Goal: Use online tool/utility: Use online tool/utility

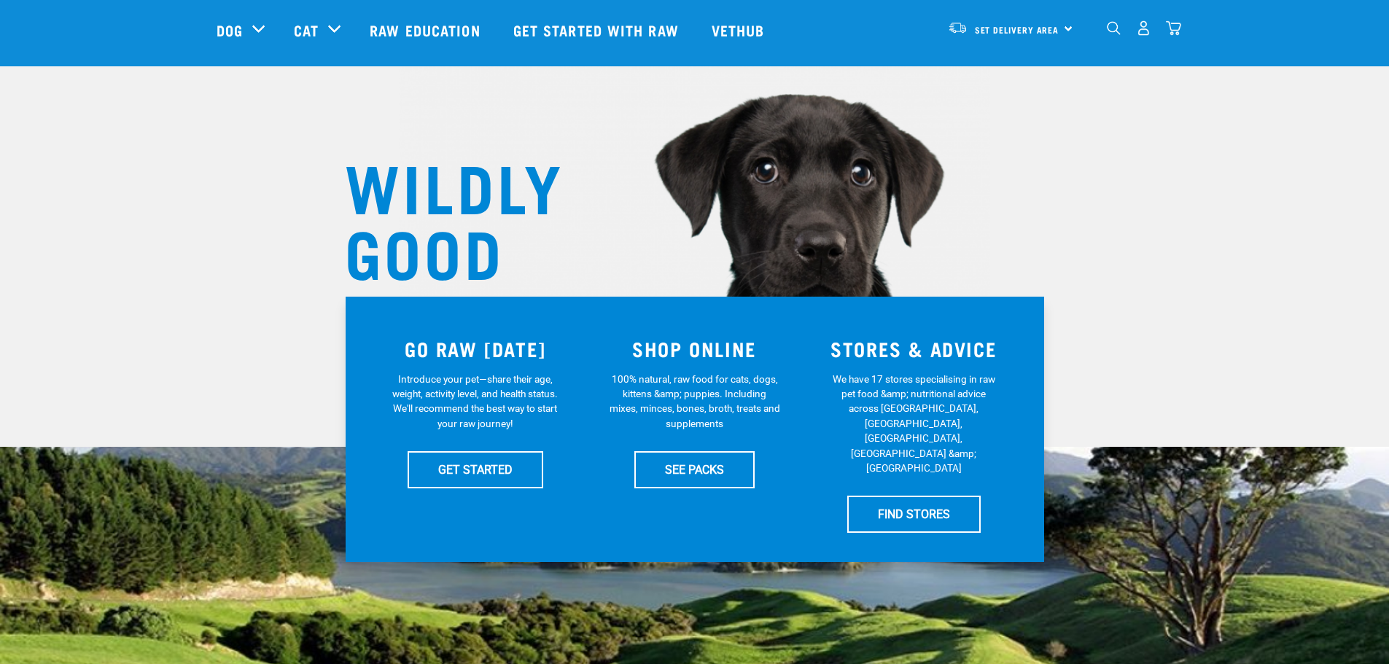
scroll to position [146, 0]
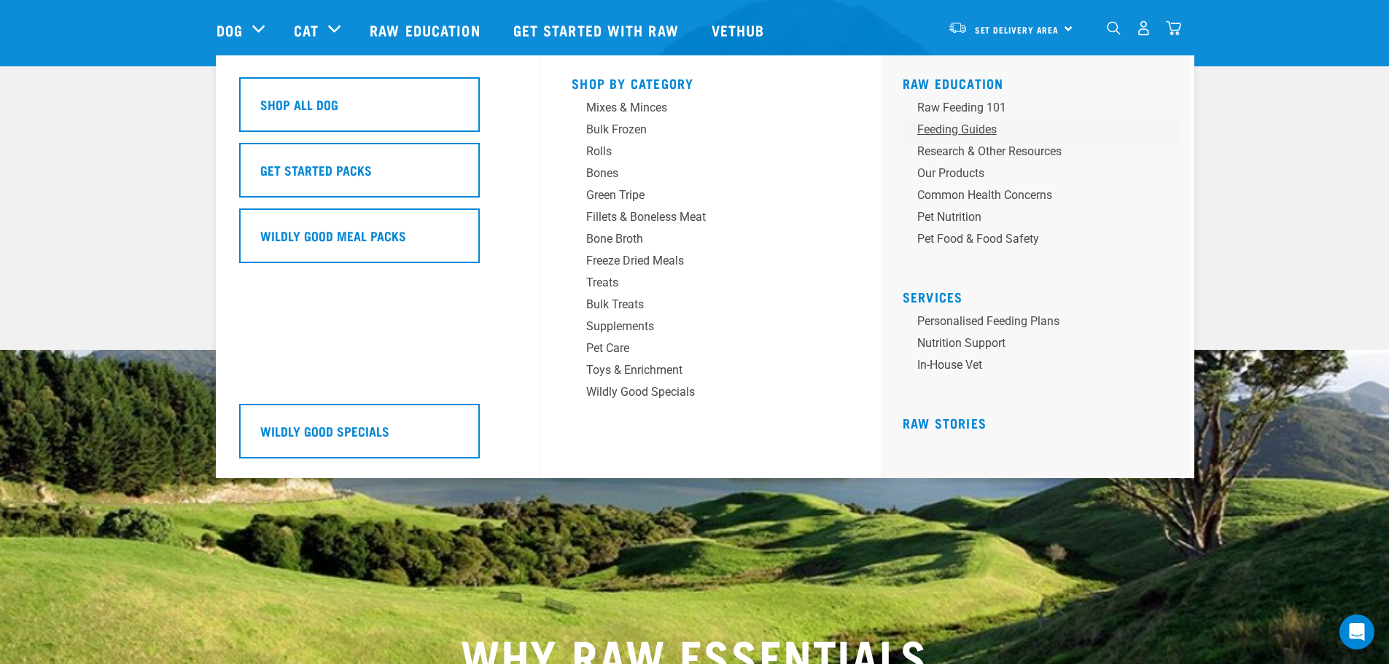
click at [937, 128] on div "Feeding Guides" at bounding box center [1032, 130] width 228 height 18
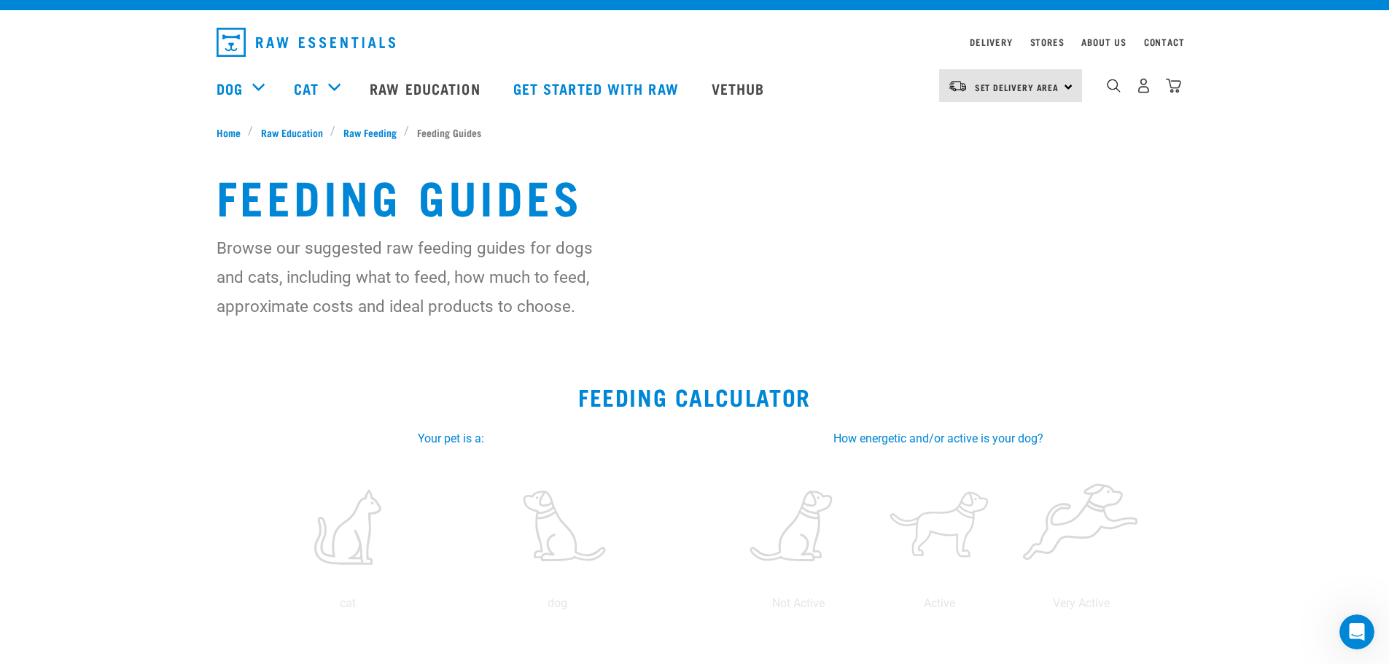
scroll to position [73, 0]
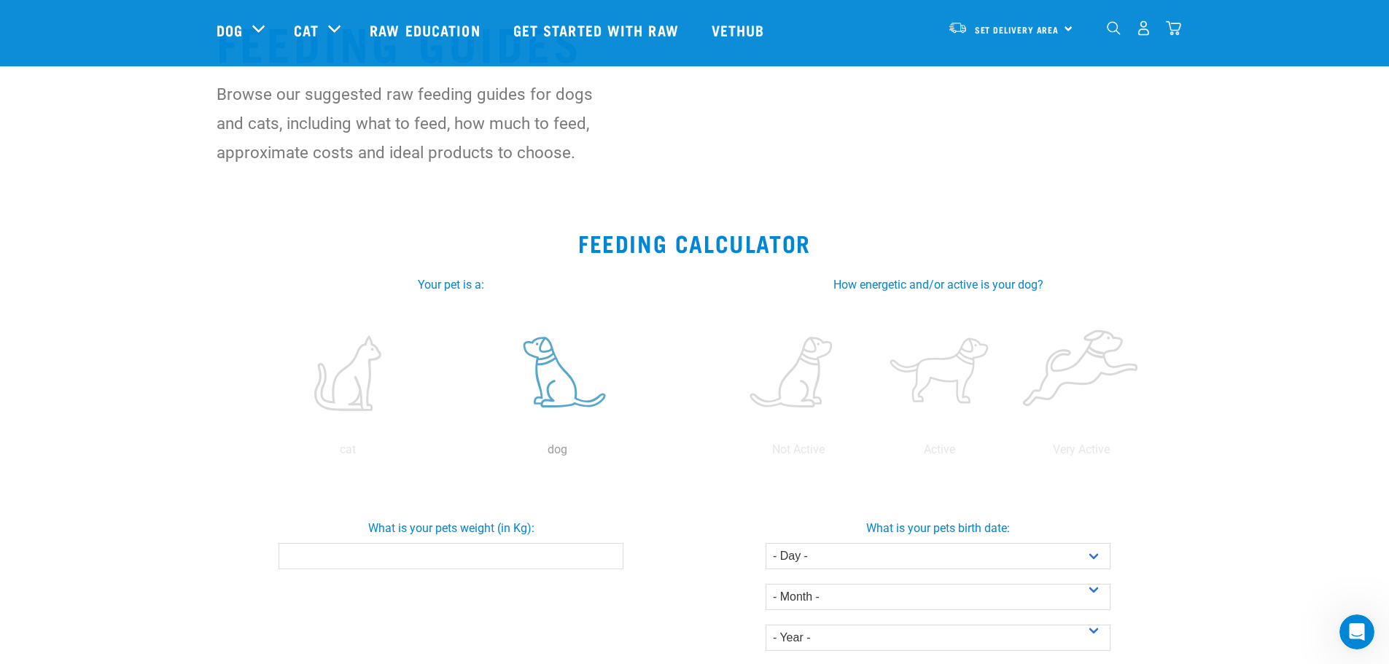
click at [548, 387] on label at bounding box center [557, 373] width 203 height 124
click at [453, 454] on input "radio" at bounding box center [453, 454] width 0 height 0
click at [932, 381] on label at bounding box center [940, 373] width 136 height 124
click at [869, 454] on input "radio" at bounding box center [869, 454] width 0 height 0
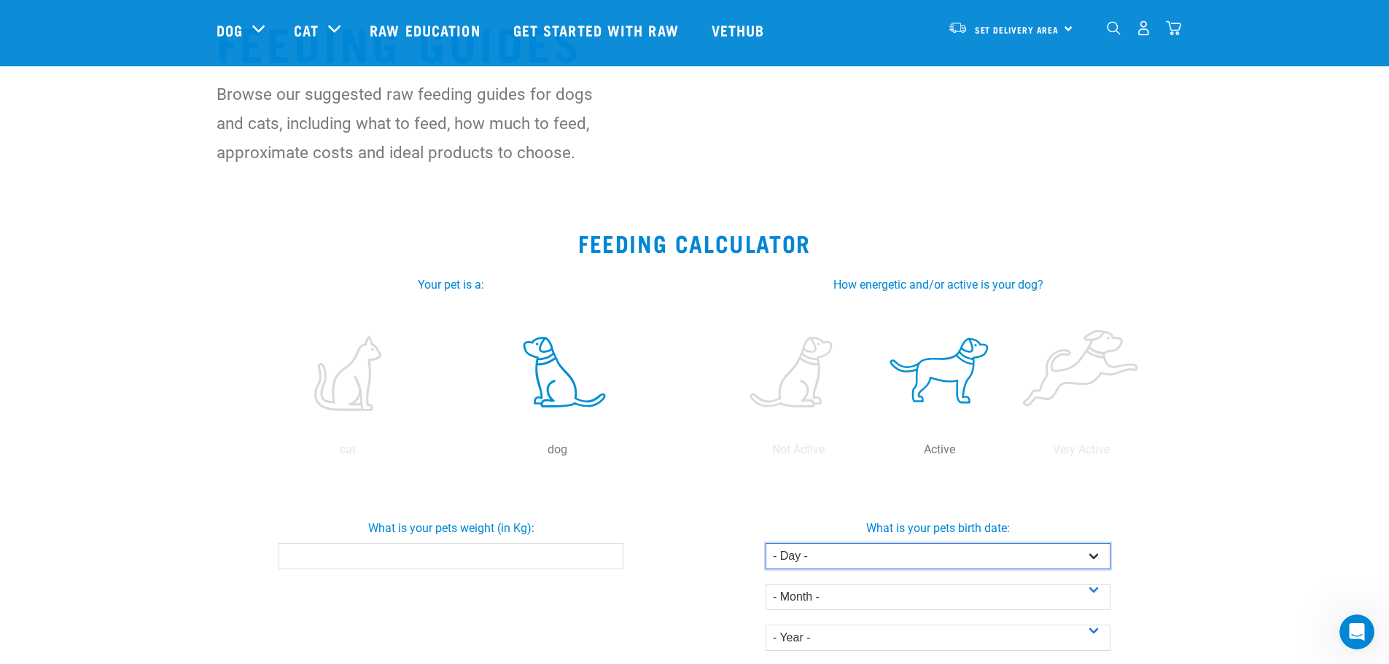
click at [1032, 558] on select "- Day - 1 2 3 4 5 6 7 8 9 10 11 12 13 14 15 16 17 18 19 20 21 22 23 24 25 26 27" at bounding box center [938, 556] width 345 height 26
select select "10"
click at [766, 543] on select "- Day - 1 2 3 4 5 6 7 8 9 10 11 12 13 14 15 16 17 18 19 20 21 22 23 24 25 26 27" at bounding box center [938, 556] width 345 height 26
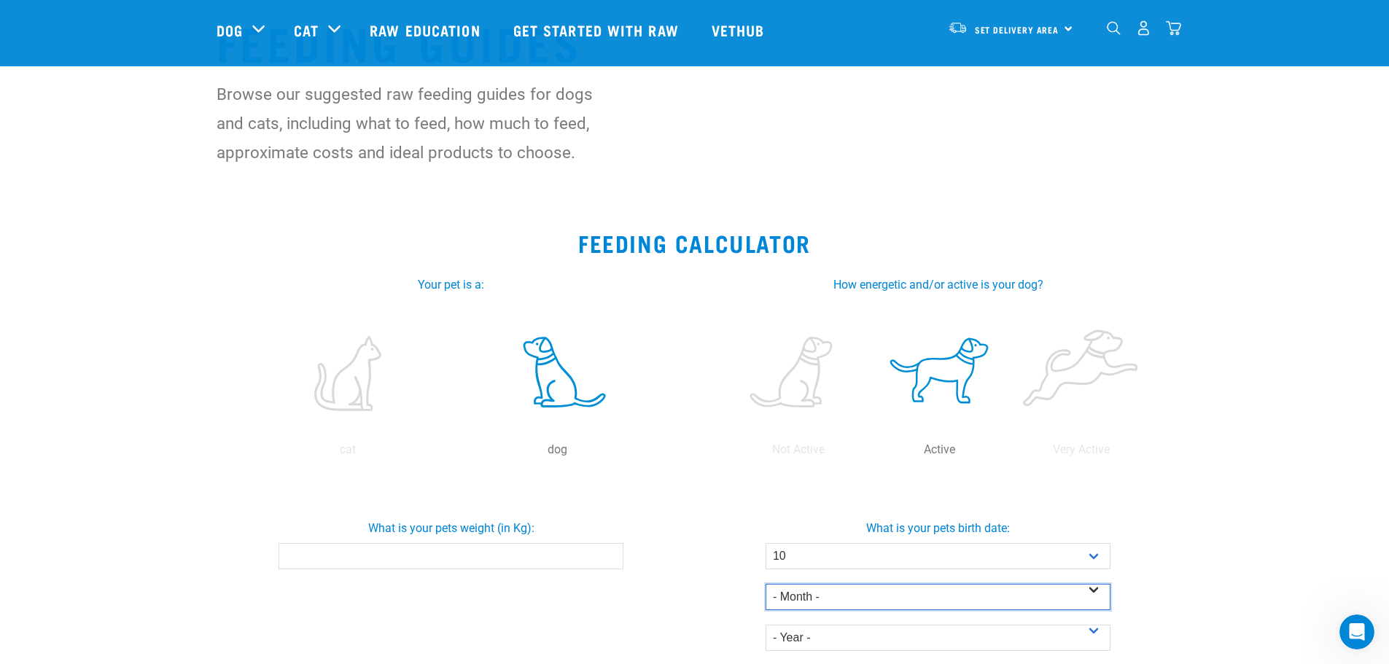
click at [835, 594] on select "- Month - January February March April May June July August September October N…" at bounding box center [938, 597] width 345 height 26
select select "September"
click at [766, 584] on select "- Month - January February March April May June July August September October N…" at bounding box center [938, 597] width 345 height 26
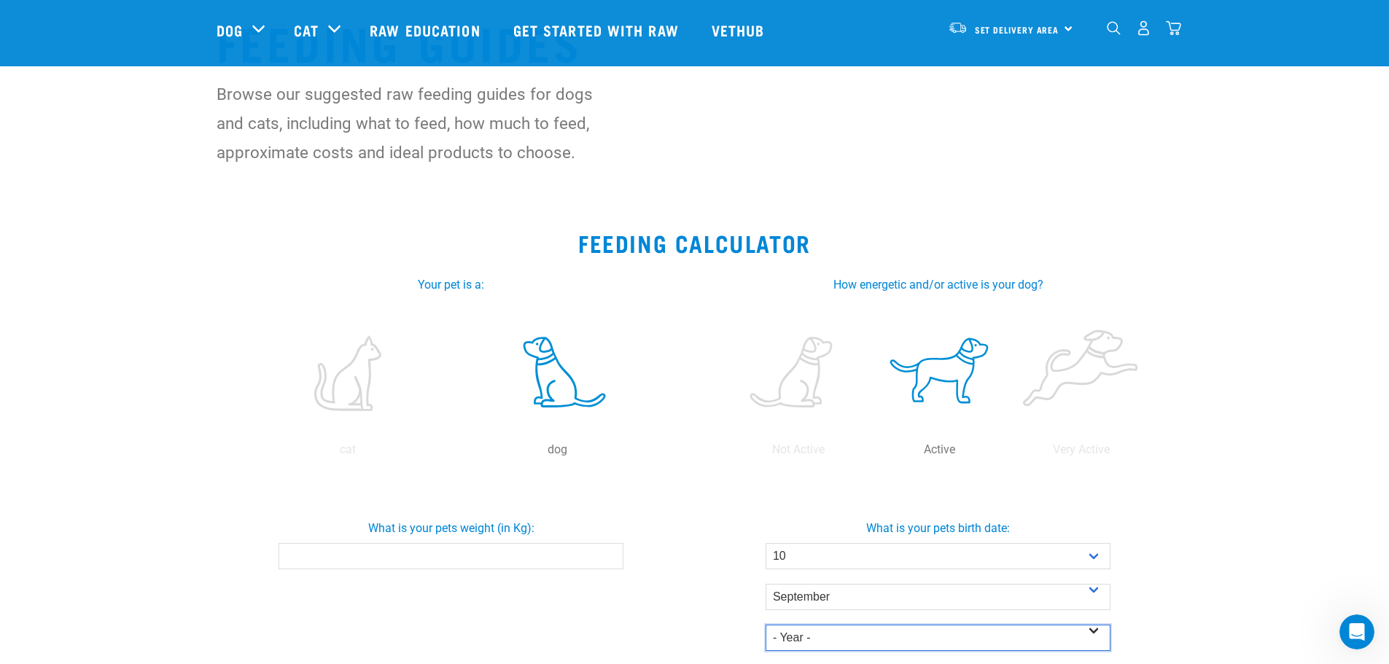
click at [855, 637] on select "- Year - 2025 2024 2023 2022 2021 2020 2019 2018 2017 2016 2015 2014" at bounding box center [938, 638] width 345 height 26
select select "2024"
click at [766, 625] on select "- Year - 2025 2024 2023 2022 2021 2020 2019 2018 2017 2016 2015 2014" at bounding box center [938, 638] width 345 height 26
click at [505, 554] on input "What is your pets weight (in Kg):" at bounding box center [451, 556] width 345 height 26
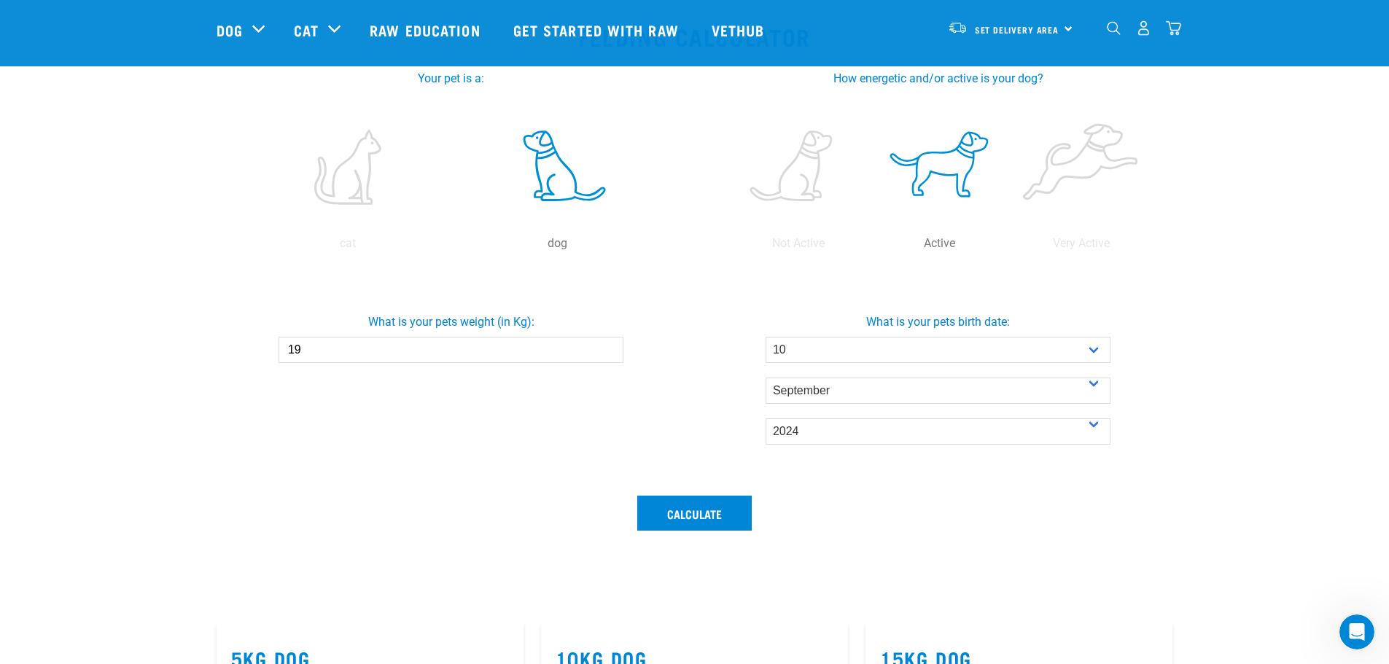
scroll to position [292, 0]
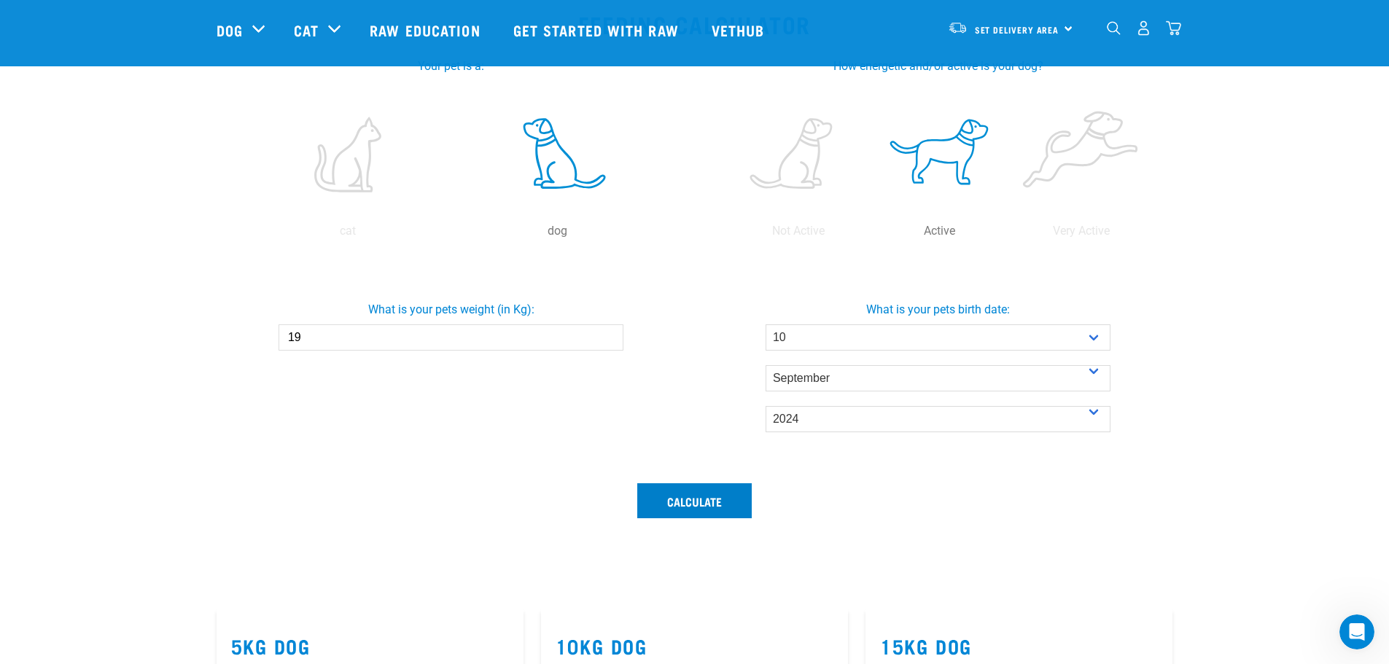
type input "19"
click at [702, 503] on button "Calculate" at bounding box center [694, 501] width 115 height 35
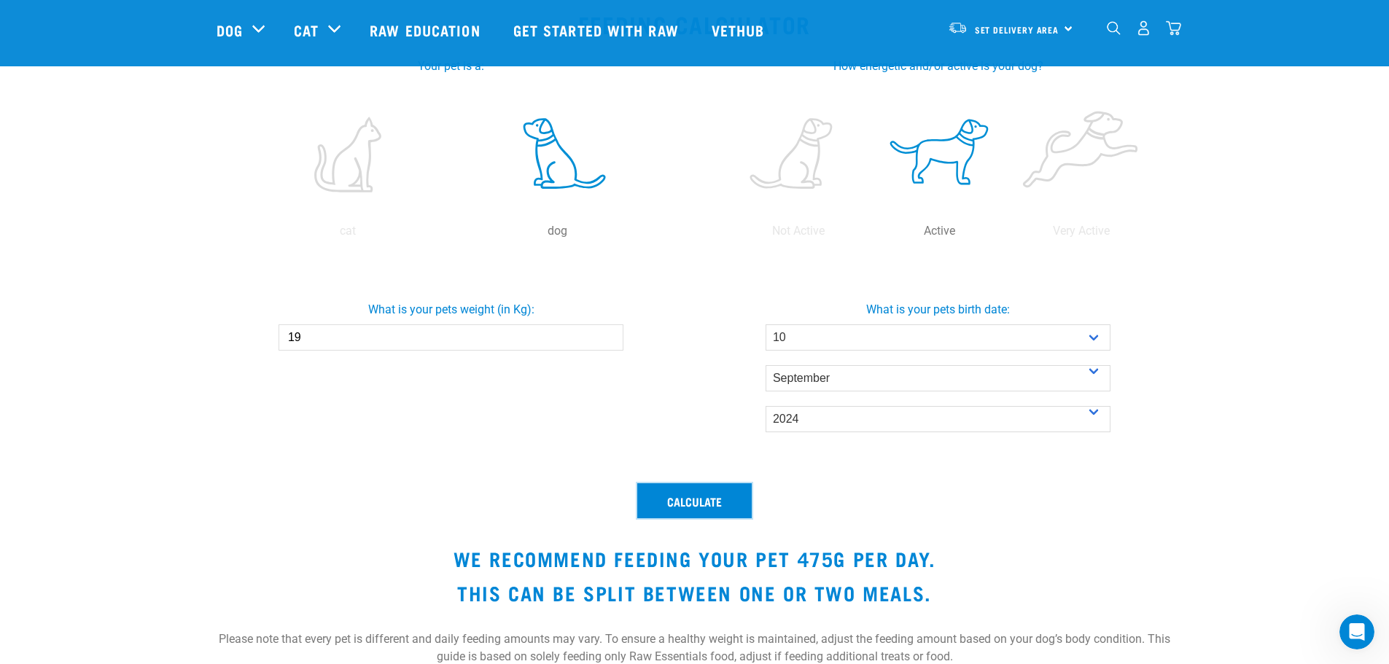
scroll to position [365, 0]
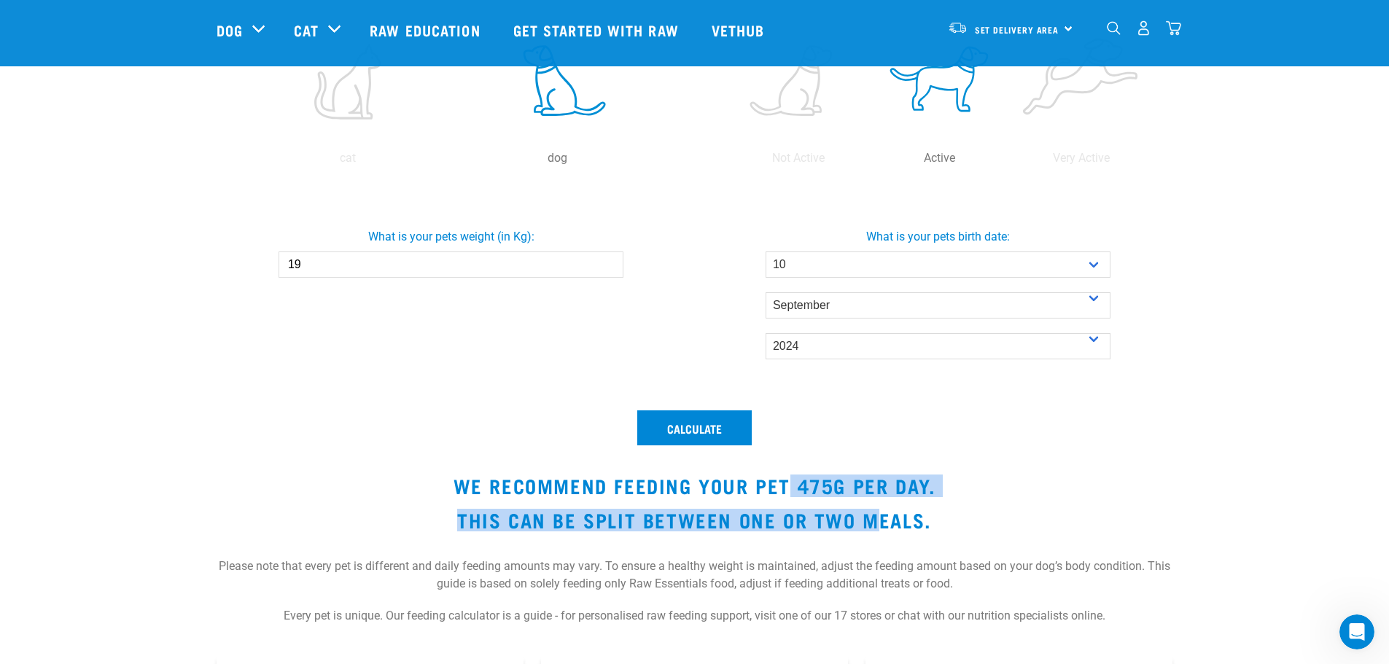
drag, startPoint x: 792, startPoint y: 481, endPoint x: 877, endPoint y: 500, distance: 87.6
click at [877, 500] on div "Calculate We recommend feeding your pet 475g per day. This can be split between…" at bounding box center [695, 525] width 974 height 247
click at [864, 489] on h3 "We recommend feeding your pet 475g per day." at bounding box center [695, 486] width 957 height 23
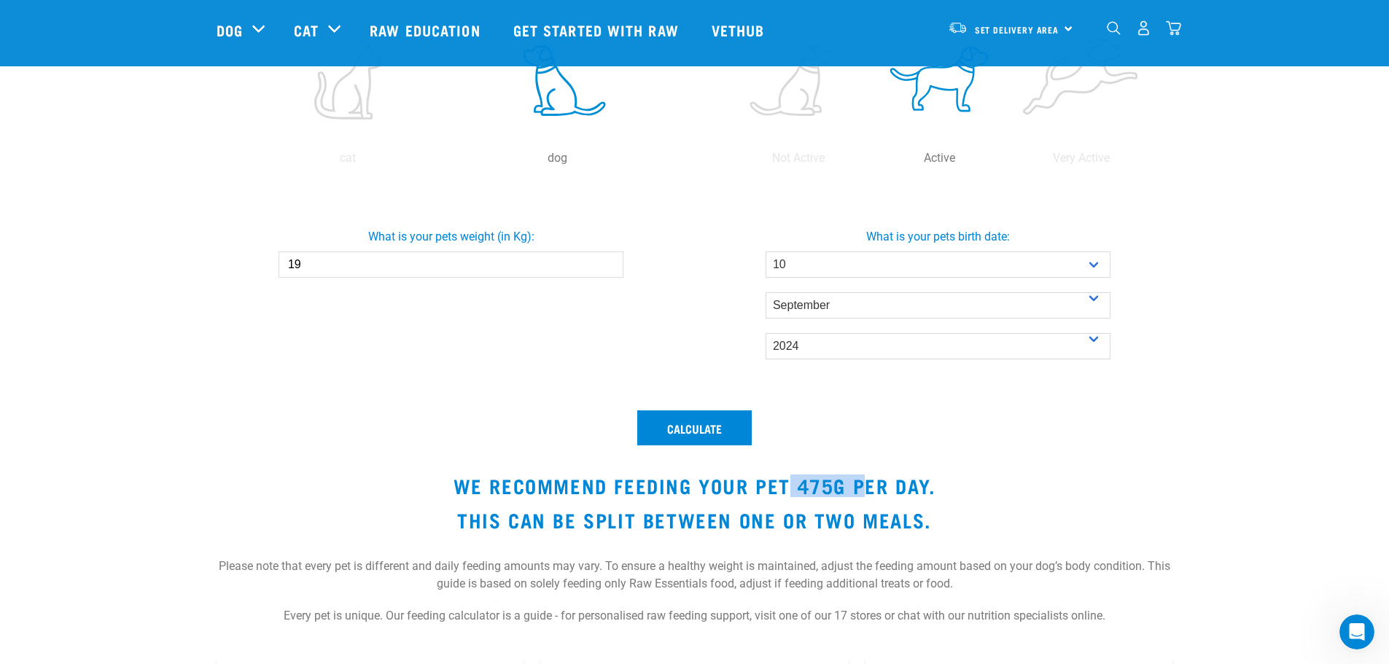
drag, startPoint x: 790, startPoint y: 486, endPoint x: 859, endPoint y: 497, distance: 70.1
click at [859, 497] on h3 "We recommend feeding your pet 475g per day." at bounding box center [695, 486] width 957 height 23
click at [853, 500] on div "Calculate We recommend feeding your pet 475g per day. This can be split between…" at bounding box center [695, 525] width 974 height 247
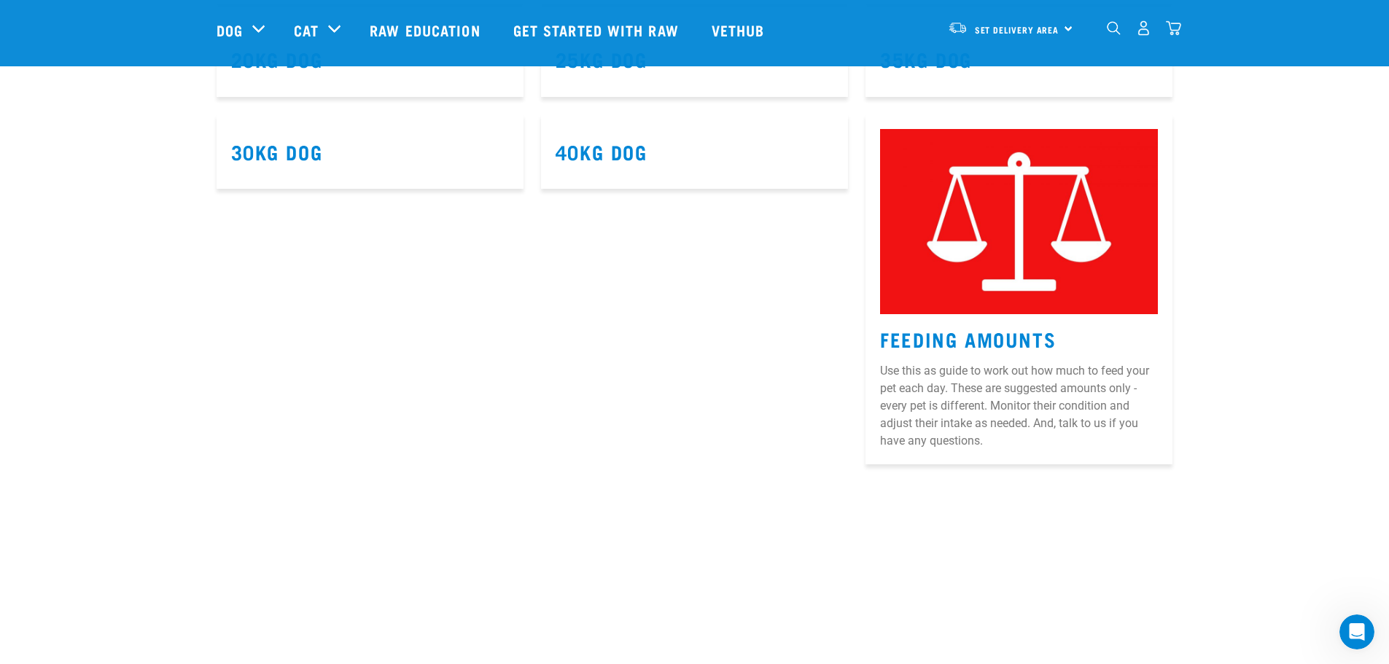
scroll to position [1094, 0]
